Goal: Information Seeking & Learning: Learn about a topic

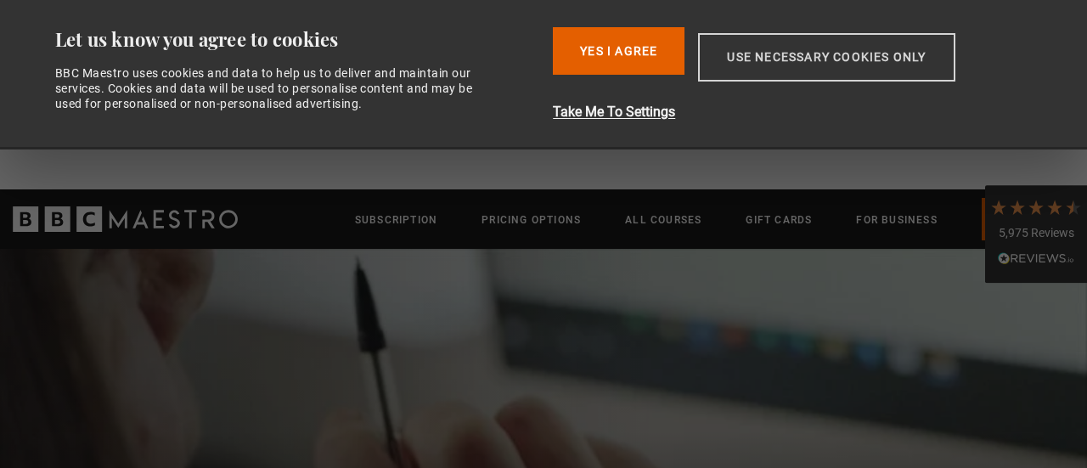
click at [778, 81] on button "Use necessary cookies only" at bounding box center [826, 57] width 256 height 48
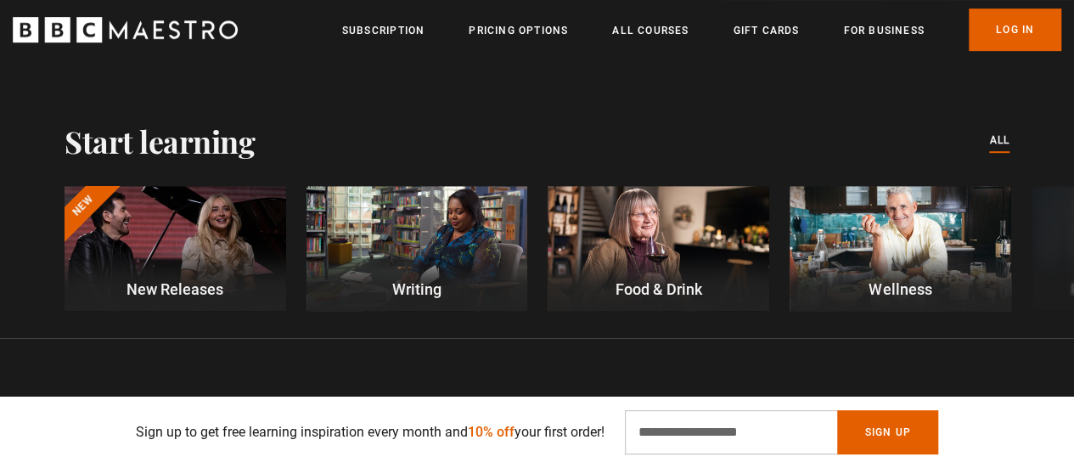
scroll to position [463, 0]
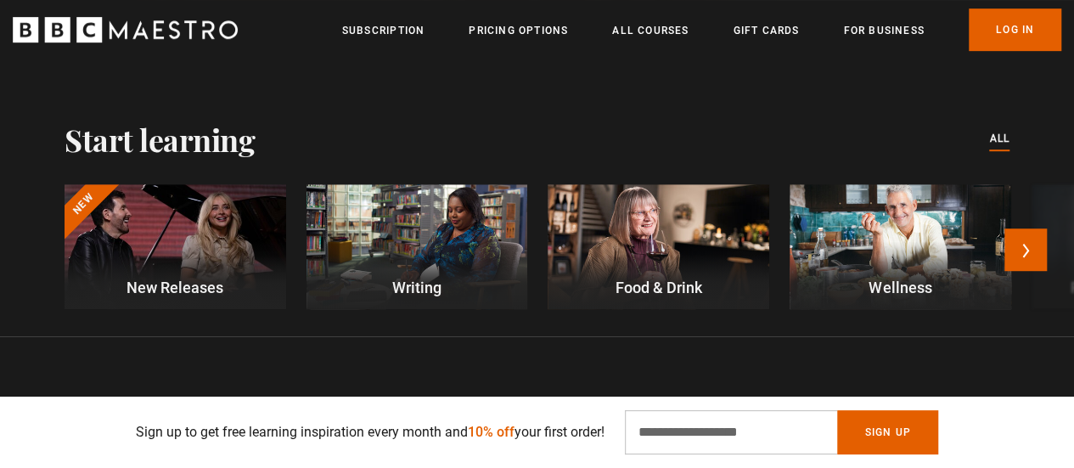
click at [364, 229] on div at bounding box center [417, 246] width 222 height 125
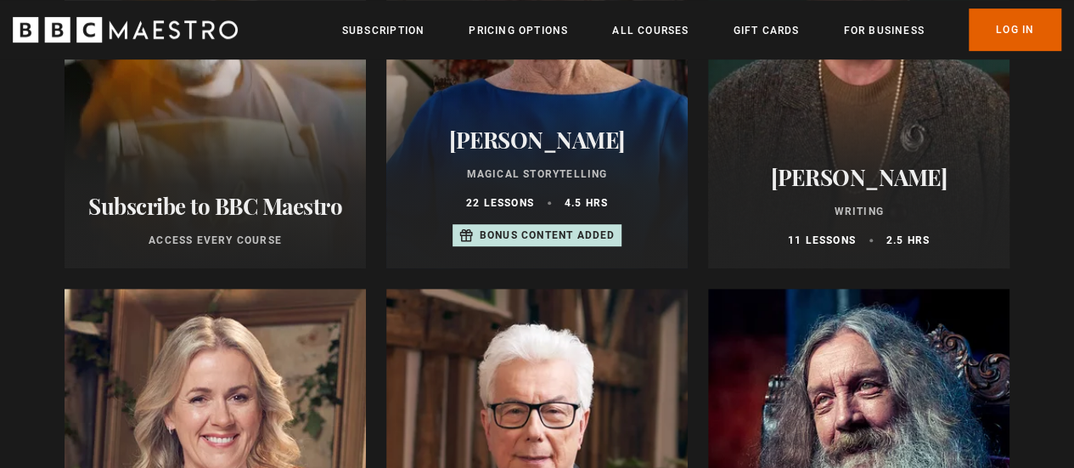
scroll to position [401, 0]
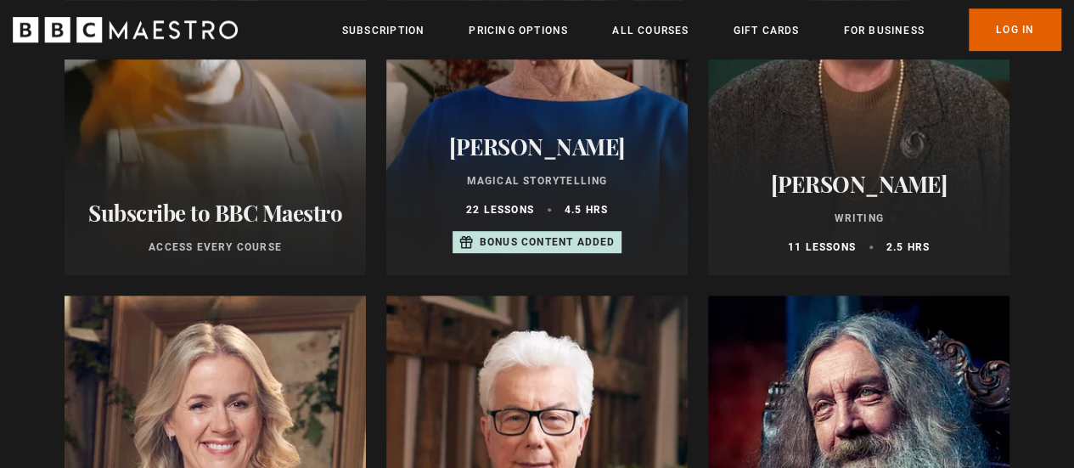
click at [781, 93] on div at bounding box center [858, 71] width 301 height 407
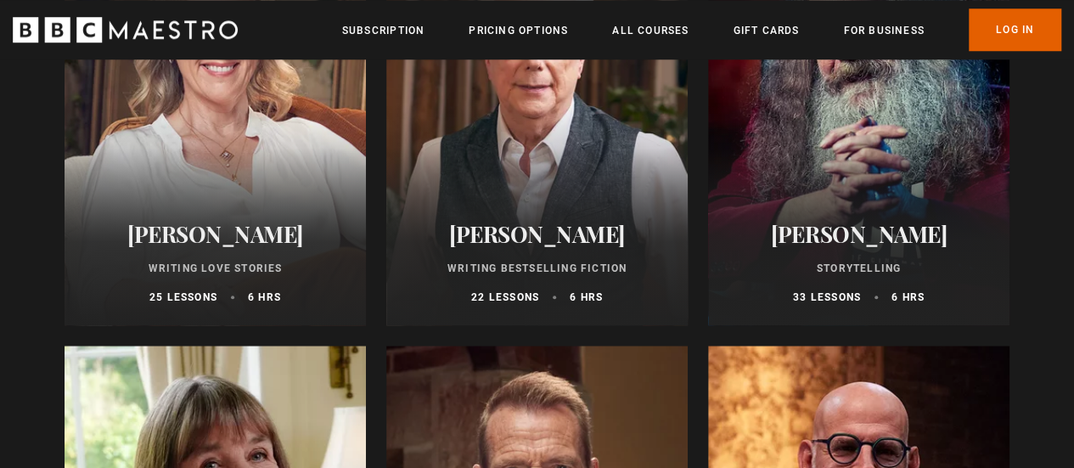
scroll to position [780, 0]
click at [478, 168] on div at bounding box center [536, 120] width 301 height 407
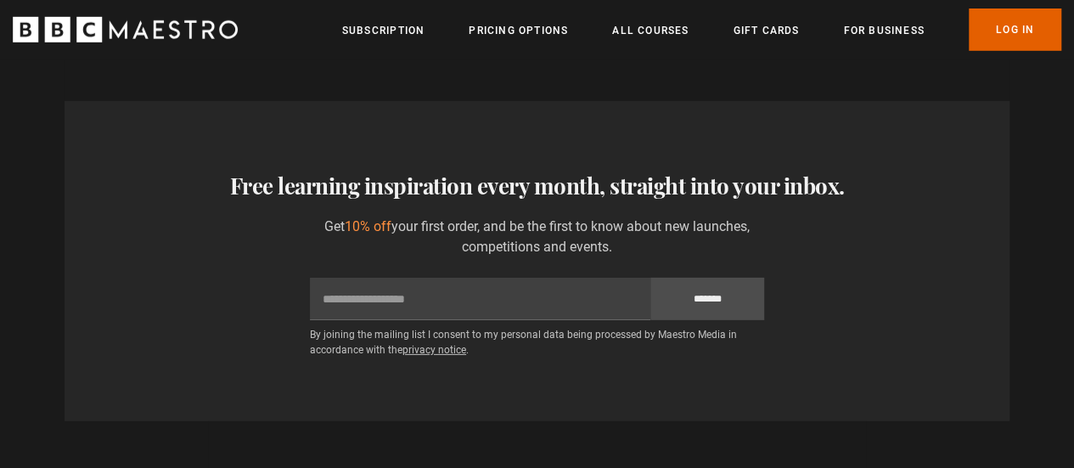
scroll to position [2507, 0]
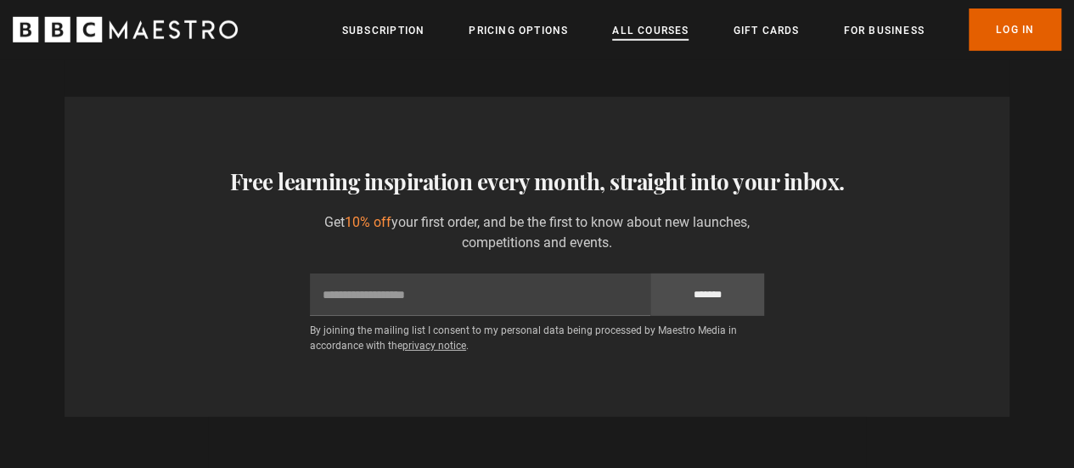
click at [650, 31] on link "All Courses" at bounding box center [650, 30] width 76 height 17
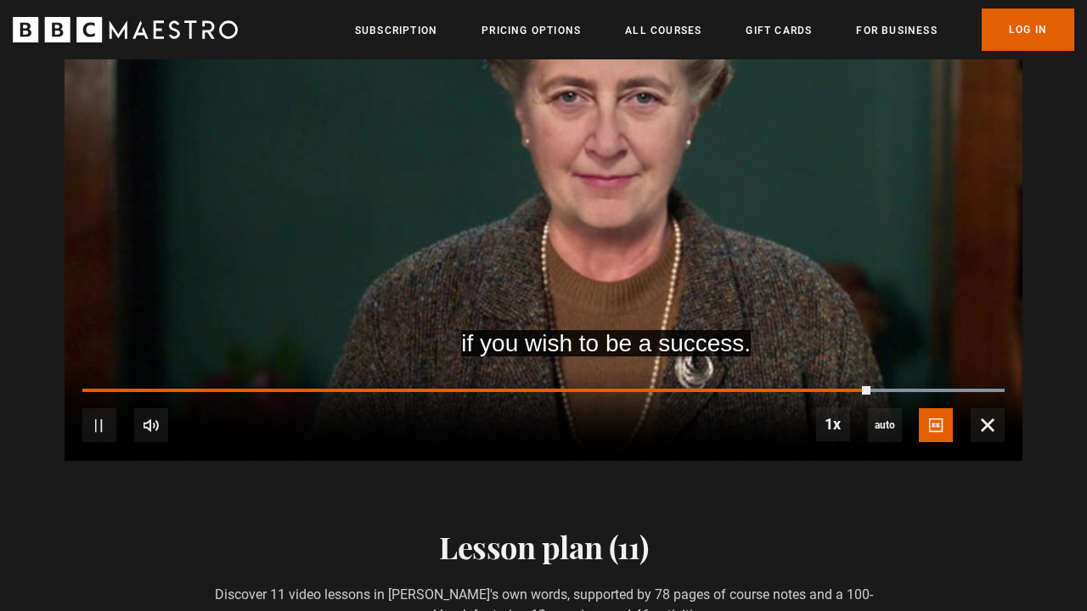
scroll to position [0, 2421]
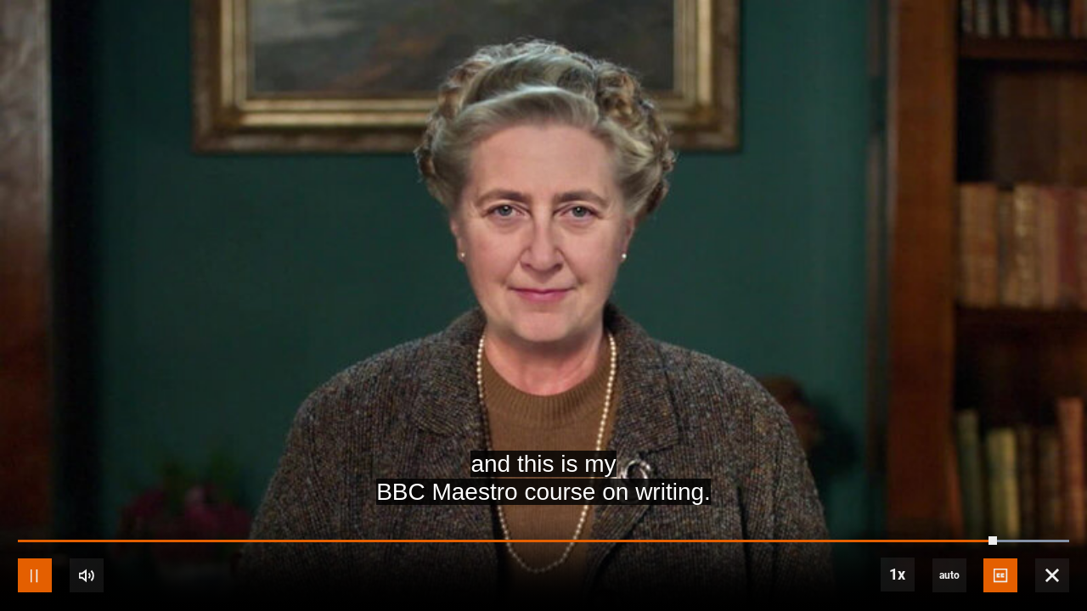
click at [18, 467] on span "Video Player" at bounding box center [35, 576] width 34 height 34
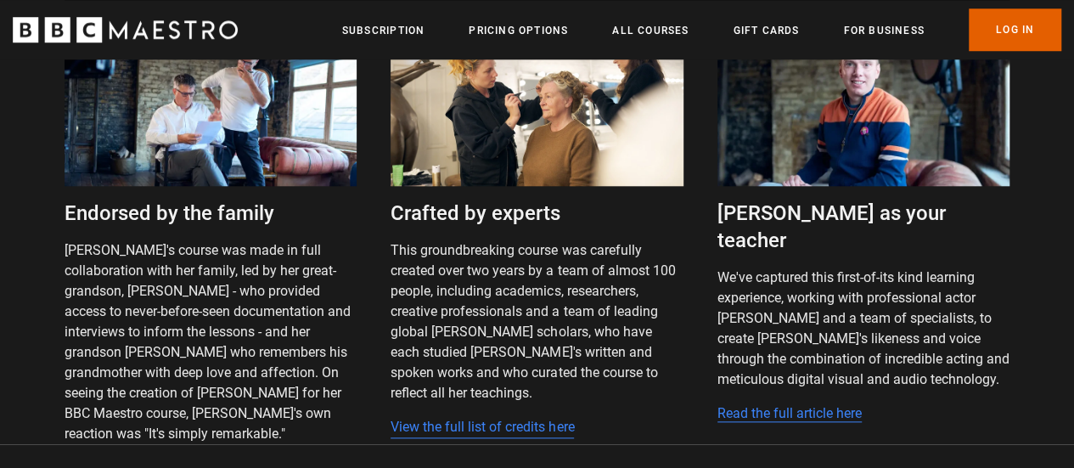
scroll to position [3999, 0]
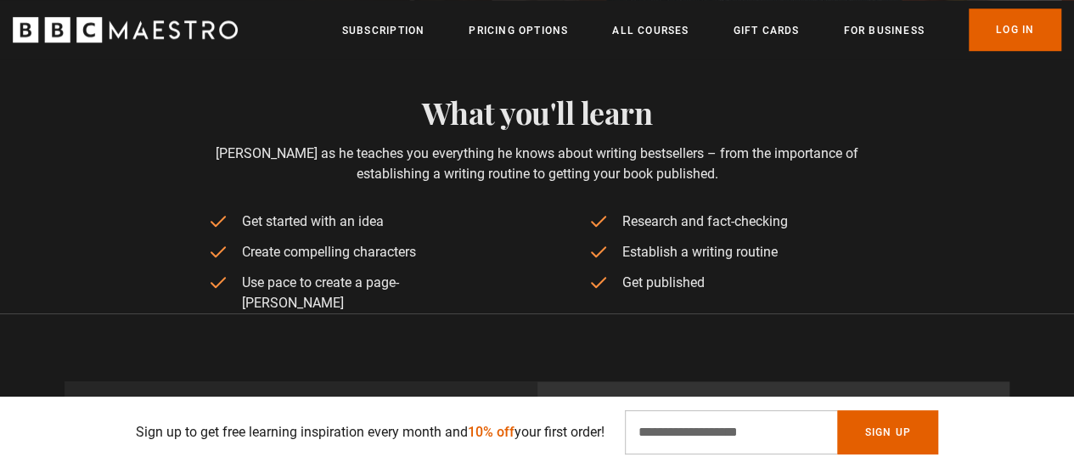
scroll to position [662, 0]
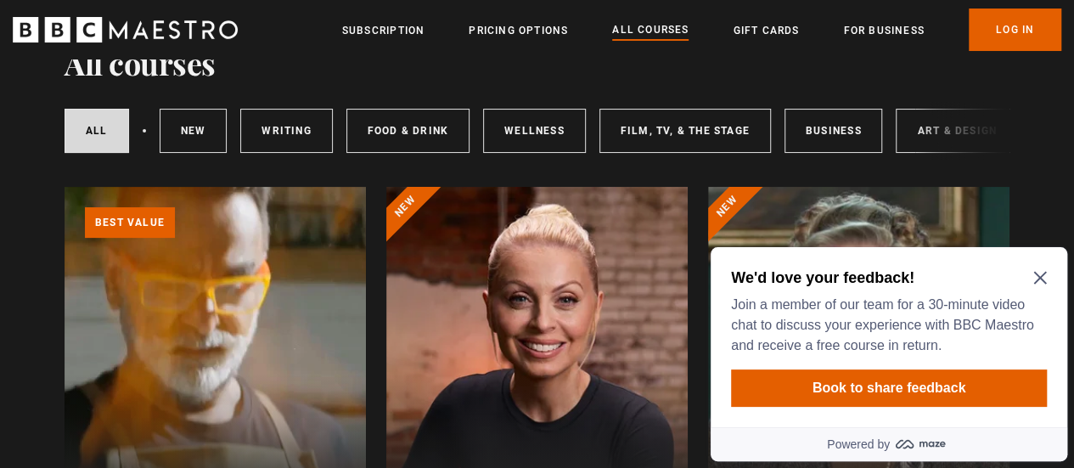
click at [1042, 273] on icon "Close Maze Prompt" at bounding box center [1040, 278] width 14 height 14
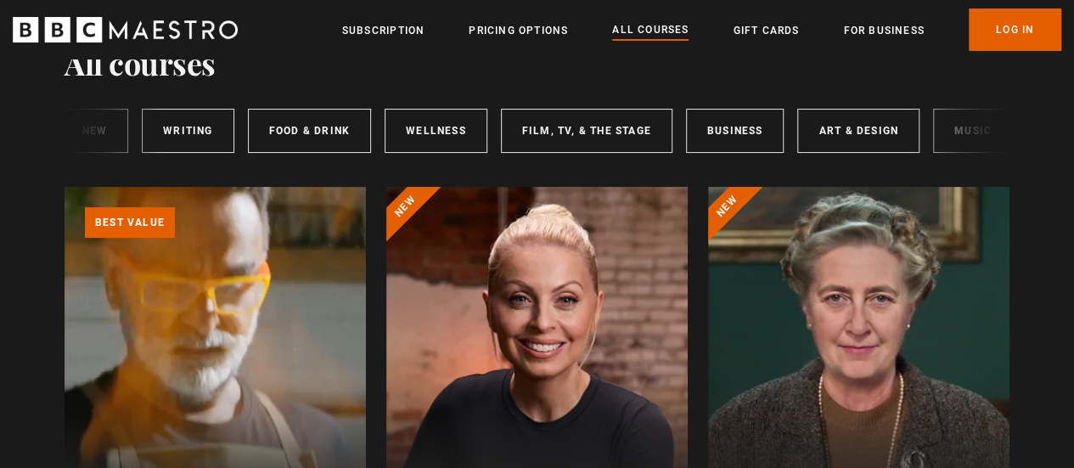
scroll to position [0, 105]
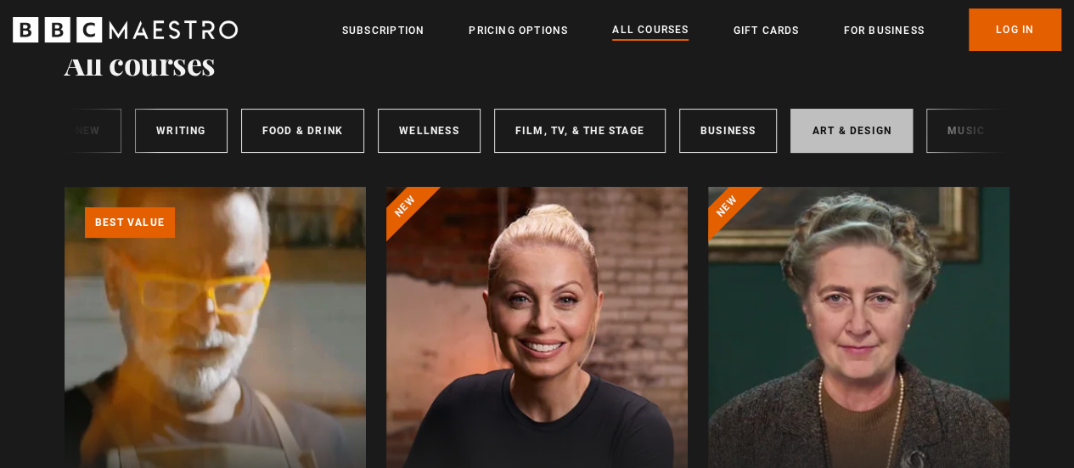
click at [823, 122] on link "Art & Design" at bounding box center [850, 131] width 121 height 44
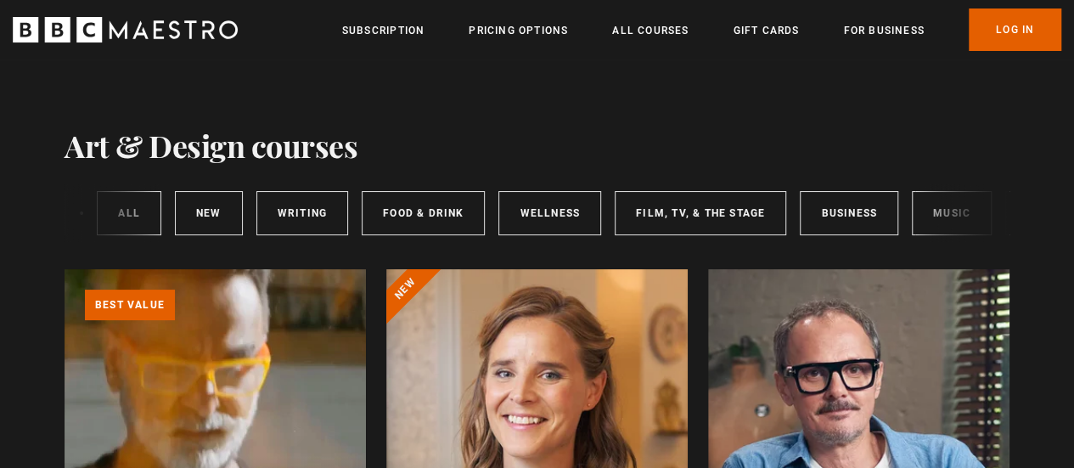
scroll to position [0, 157]
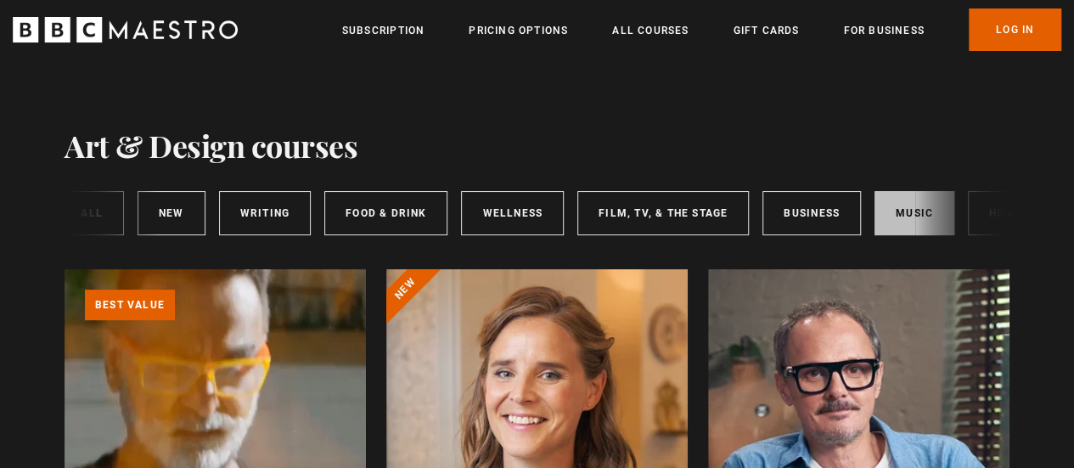
click at [881, 211] on link "Music" at bounding box center [914, 213] width 80 height 44
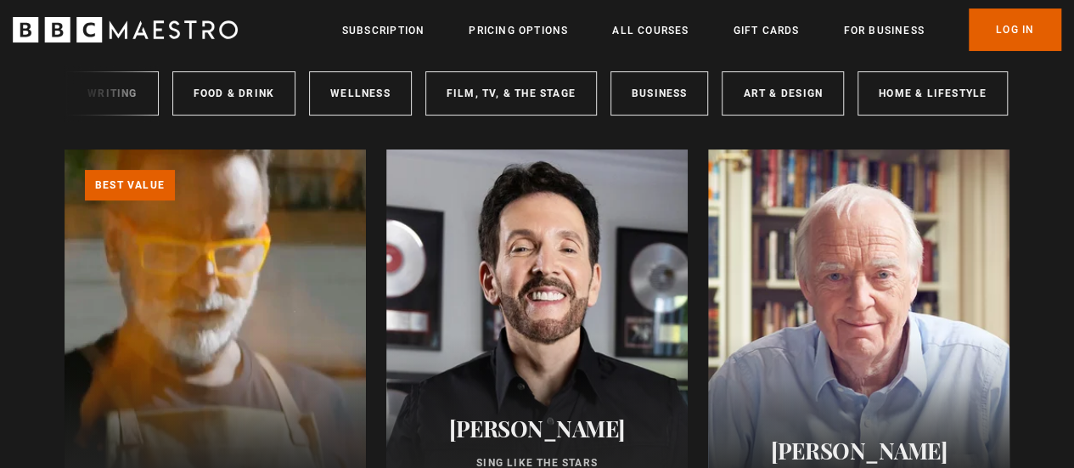
scroll to position [119, 0]
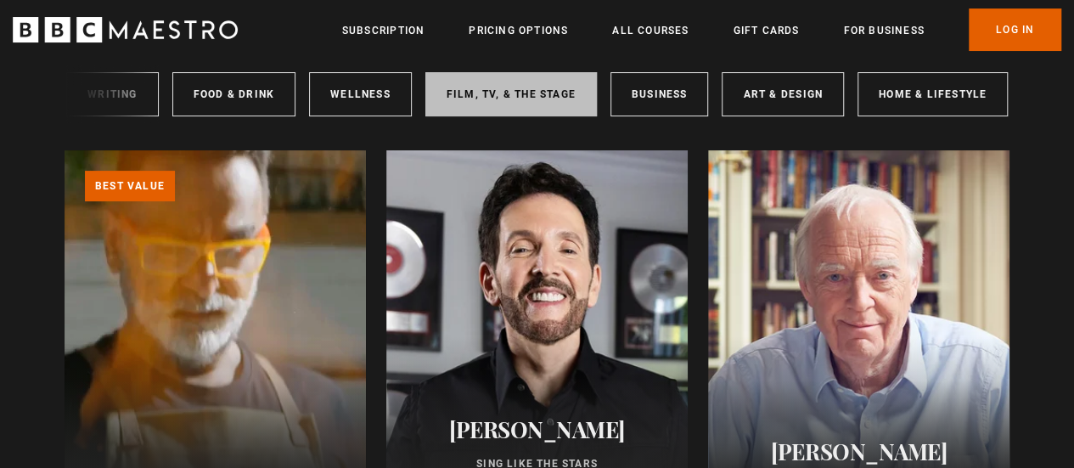
click at [528, 88] on link "Film, TV, & The Stage" at bounding box center [510, 94] width 171 height 44
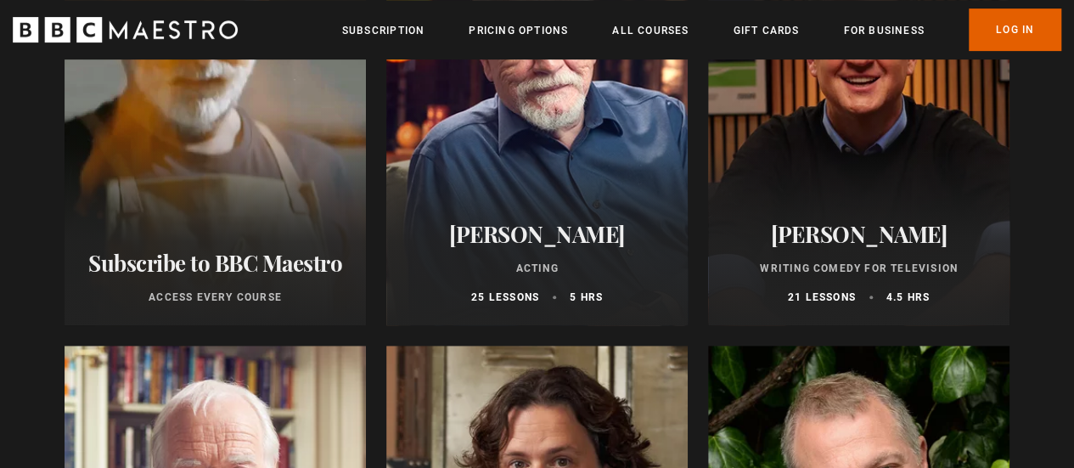
scroll to position [306, 0]
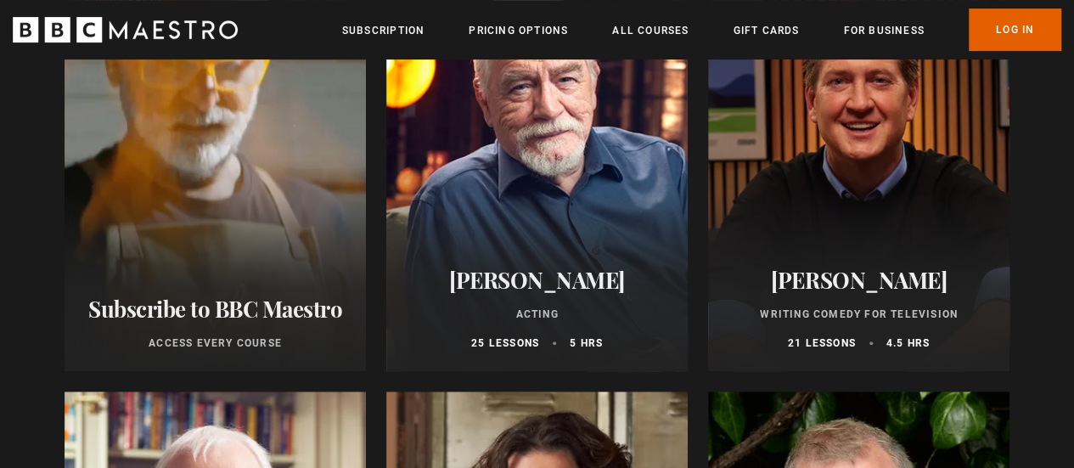
click at [647, 265] on div "[PERSON_NAME] Acting 25 lessons 5 hrs" at bounding box center [536, 308] width 301 height 125
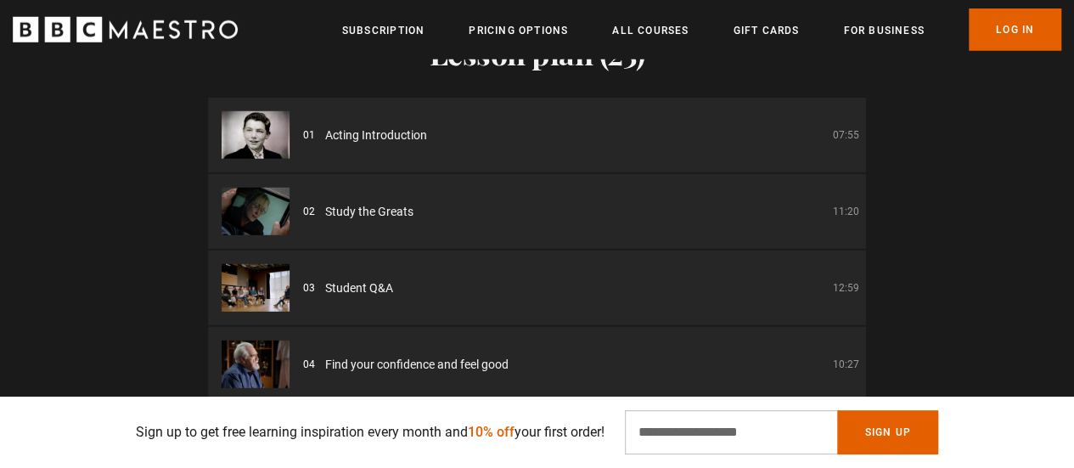
scroll to position [2388, 0]
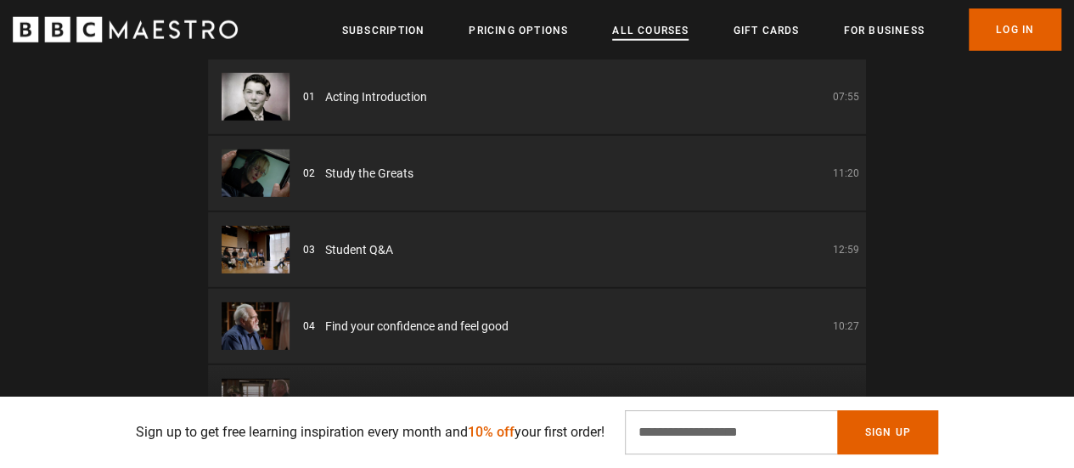
click at [659, 36] on link "All Courses" at bounding box center [650, 30] width 76 height 17
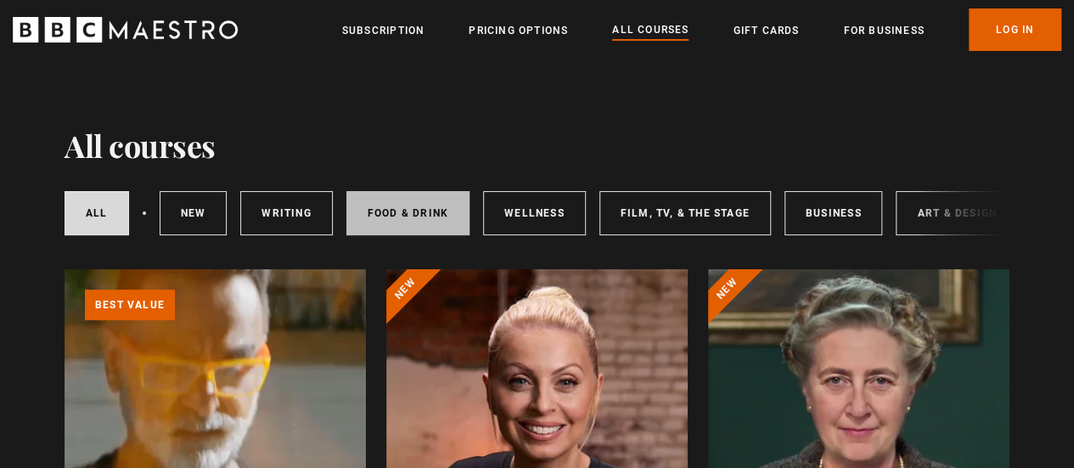
click at [400, 205] on link "Food & Drink" at bounding box center [407, 213] width 123 height 44
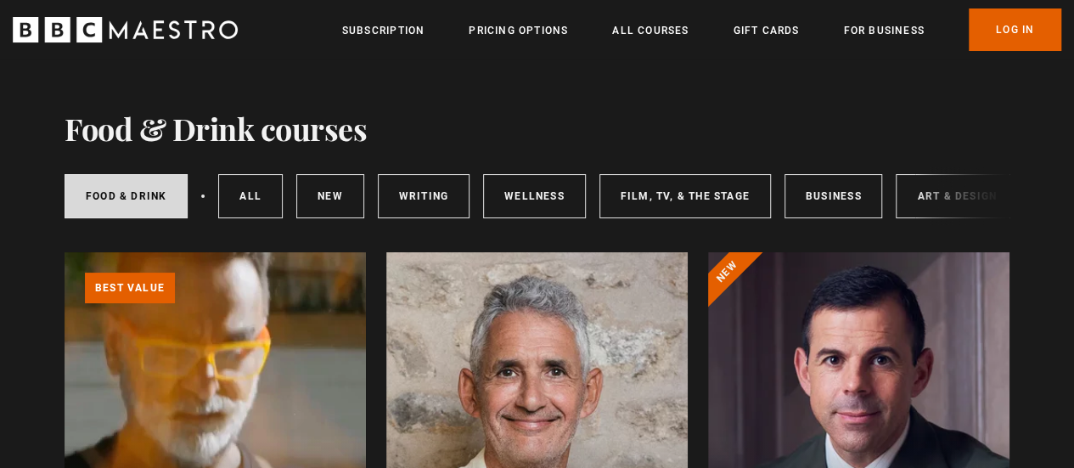
scroll to position [17, 0]
click at [317, 182] on link "New courses" at bounding box center [330, 196] width 68 height 44
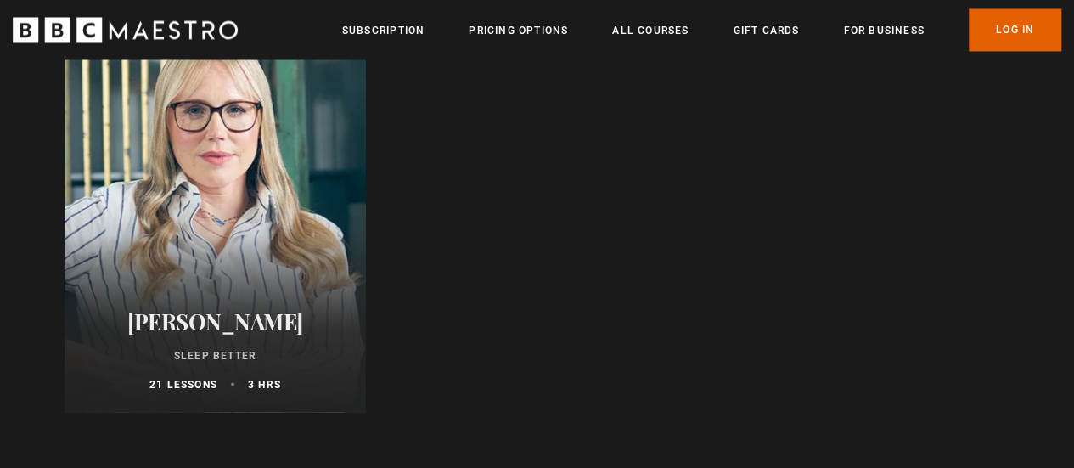
scroll to position [1561, 0]
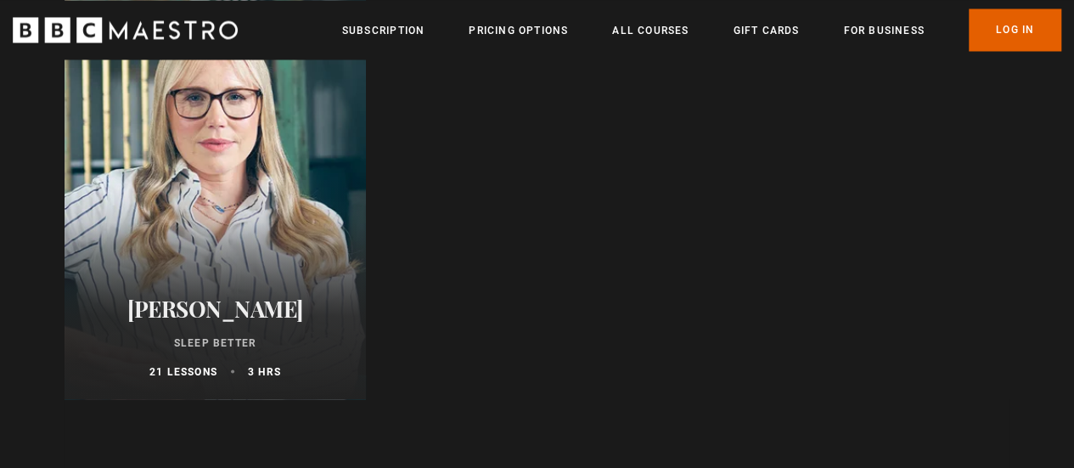
click at [115, 133] on div at bounding box center [215, 195] width 301 height 407
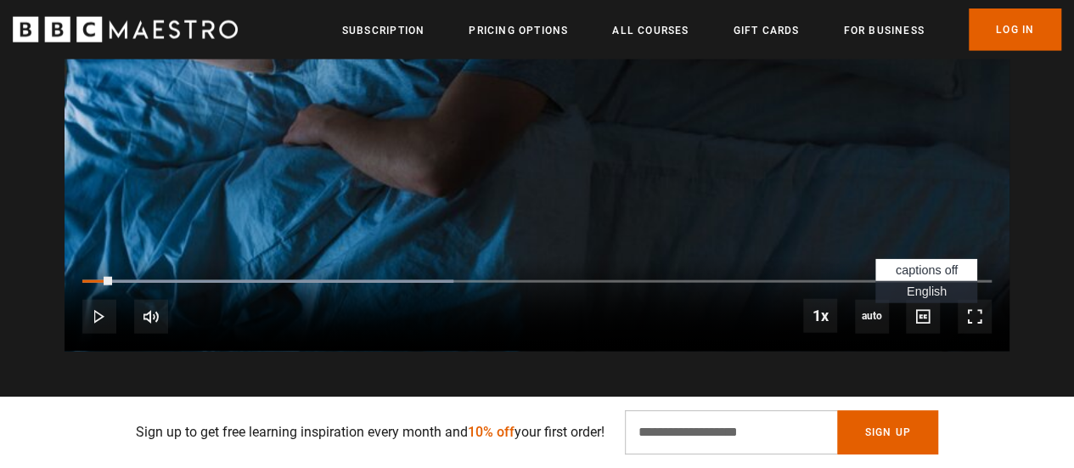
scroll to position [0, 216]
click at [647, 30] on link "All Courses" at bounding box center [650, 30] width 76 height 17
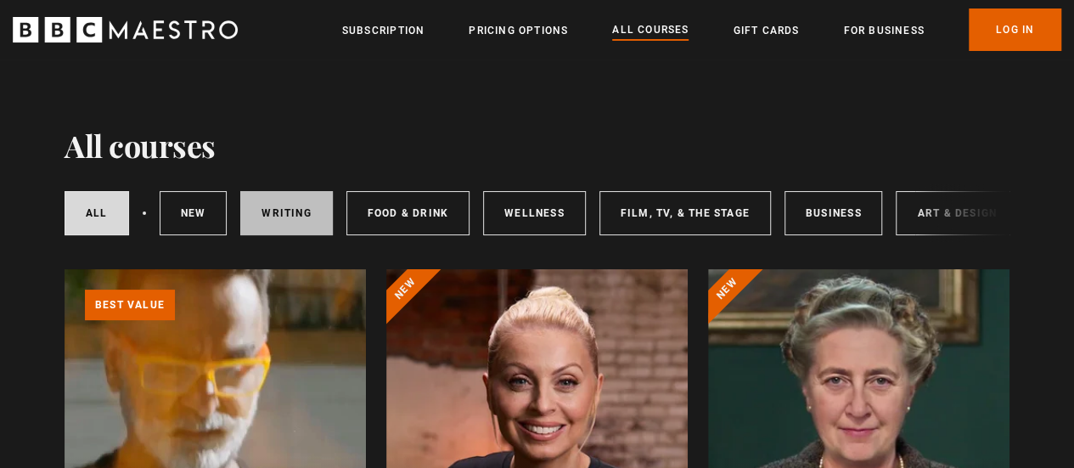
click at [293, 205] on link "Writing" at bounding box center [286, 213] width 92 height 44
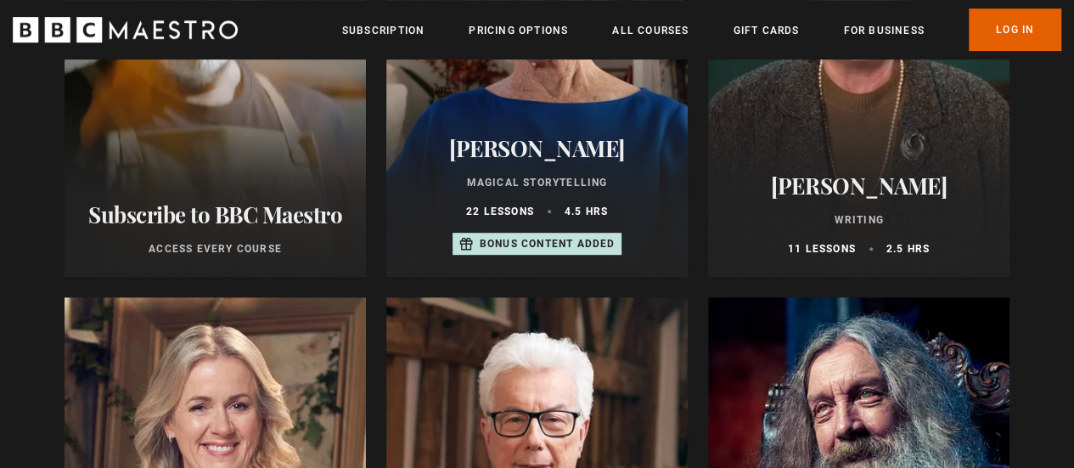
scroll to position [395, 0]
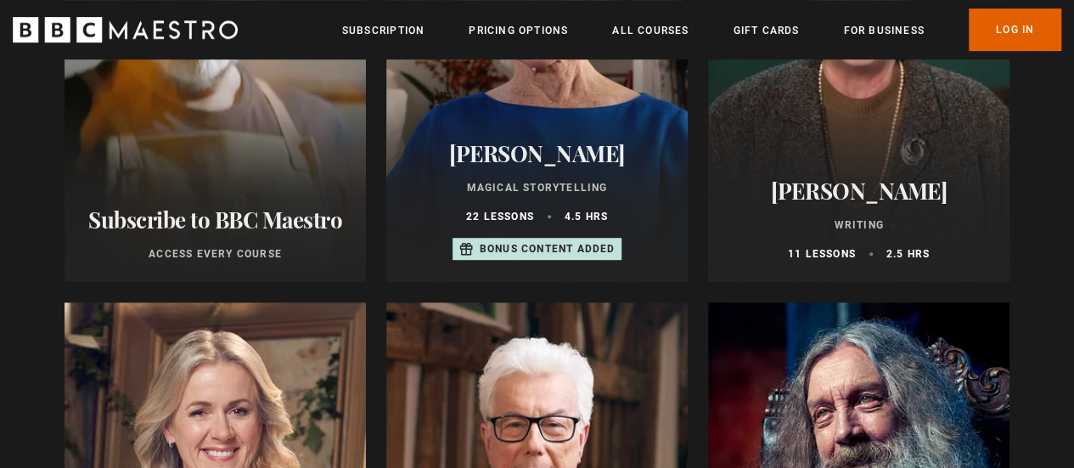
click at [828, 185] on h2 "[PERSON_NAME]" at bounding box center [858, 190] width 261 height 26
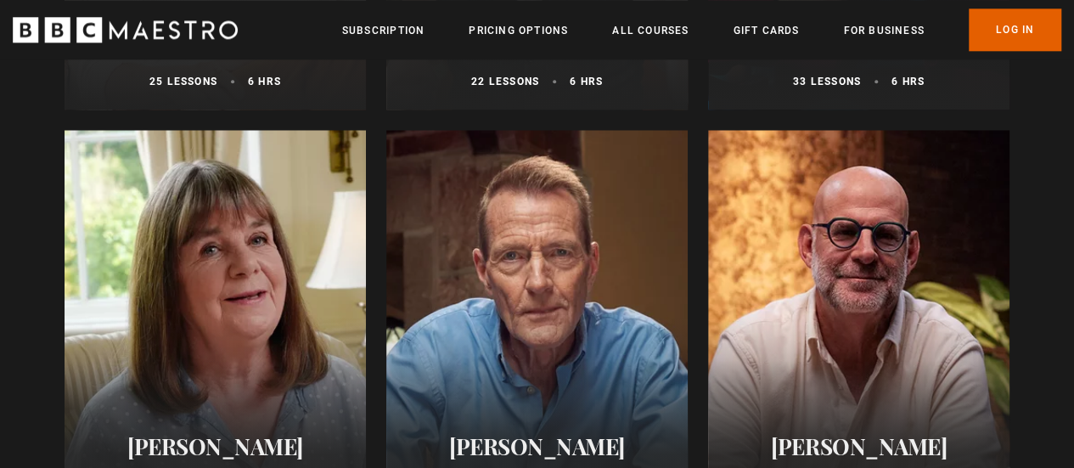
scroll to position [1005, 0]
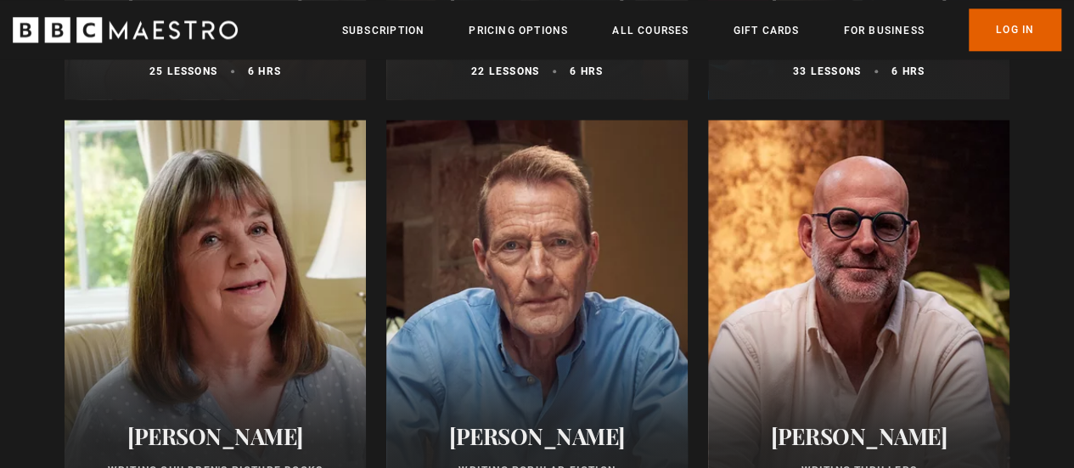
click at [480, 268] on div at bounding box center [536, 323] width 301 height 407
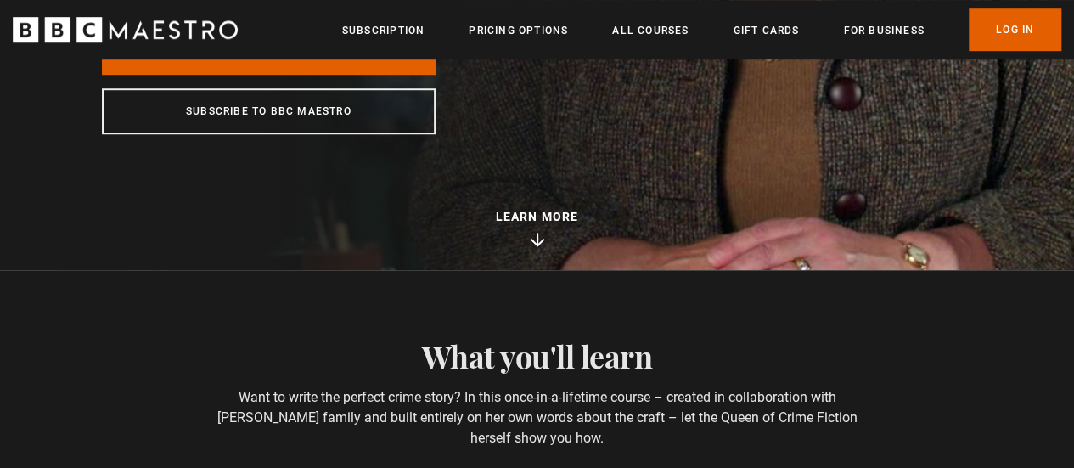
scroll to position [600, 0]
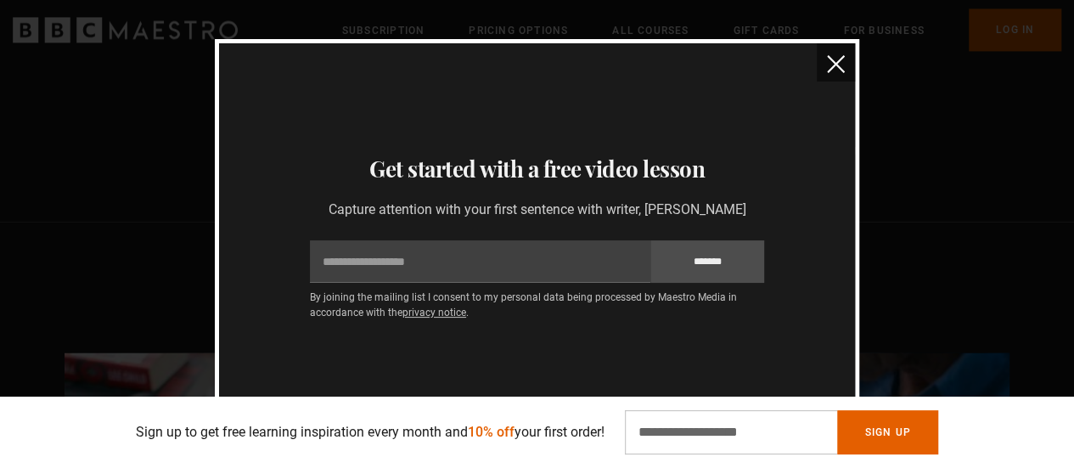
scroll to position [1325, 0]
click at [839, 62] on img "close" at bounding box center [836, 64] width 18 height 18
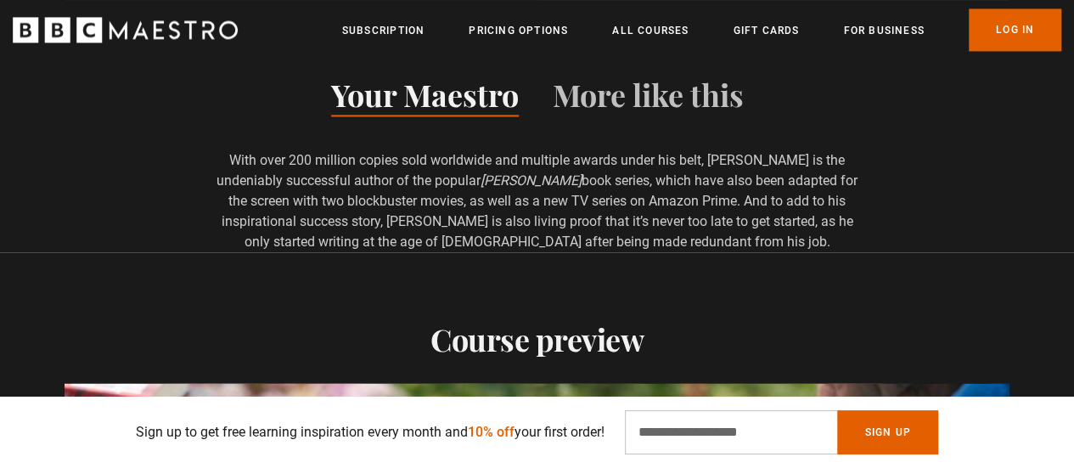
scroll to position [1279, 0]
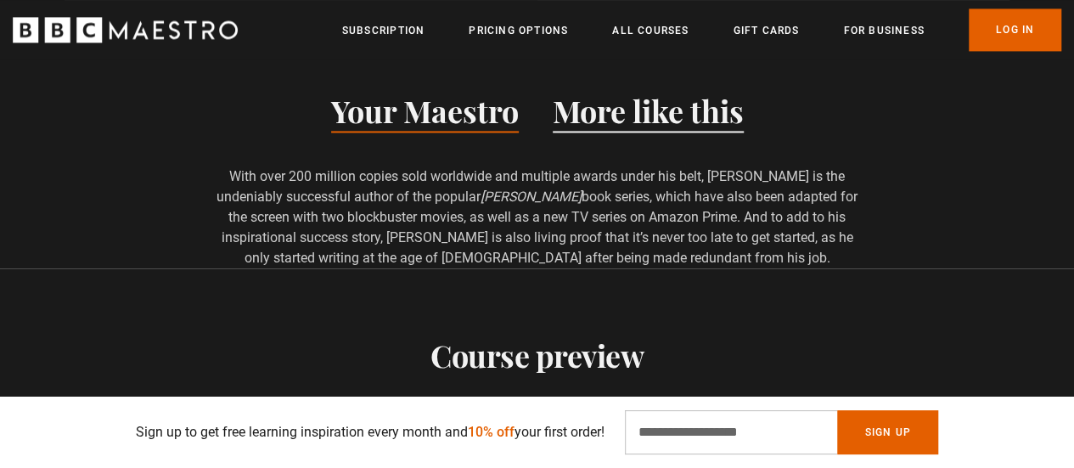
click at [720, 114] on button "More like this" at bounding box center [648, 115] width 191 height 36
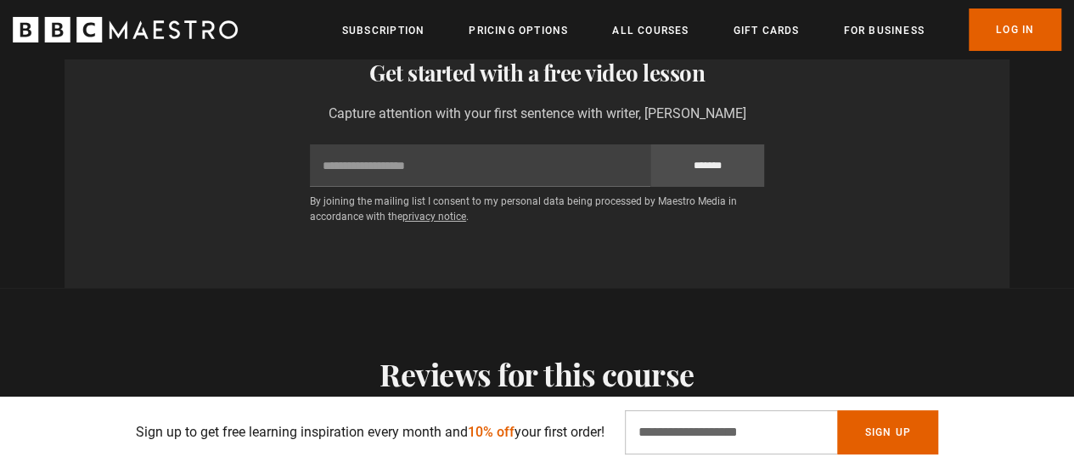
scroll to position [3066, 0]
